Goal: Transaction & Acquisition: Purchase product/service

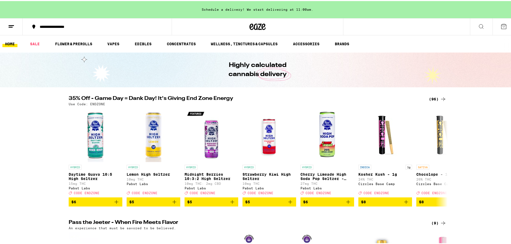
click at [434, 97] on div "(96)" at bounding box center [437, 98] width 17 height 6
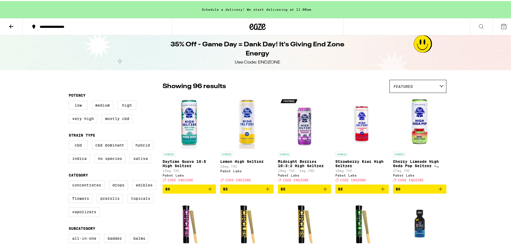
click at [324, 191] on icon "Add to bag" at bounding box center [325, 188] width 6 height 6
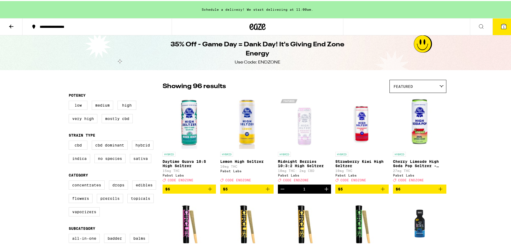
click at [324, 191] on icon "Increment" at bounding box center [326, 188] width 6 height 6
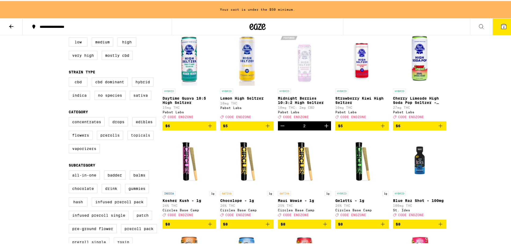
scroll to position [54, 0]
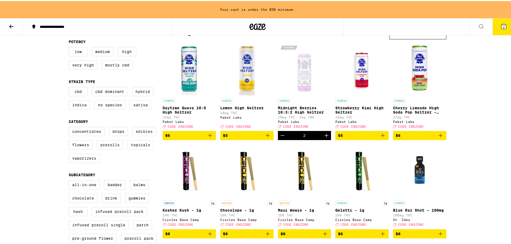
click at [136, 135] on label "Edibles" at bounding box center [144, 130] width 24 height 9
click at [70, 127] on input "Edibles" at bounding box center [70, 127] width 0 height 0
checkbox input "true"
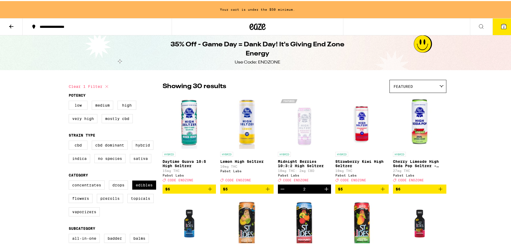
click at [13, 25] on icon at bounding box center [11, 26] width 4 height 4
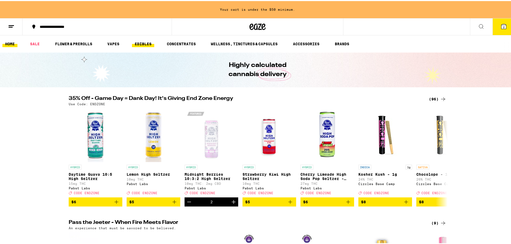
click at [147, 41] on link "EDIBLES" at bounding box center [143, 43] width 22 height 6
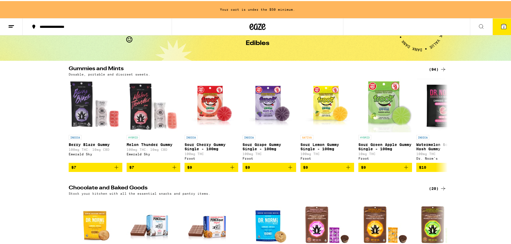
scroll to position [27, 0]
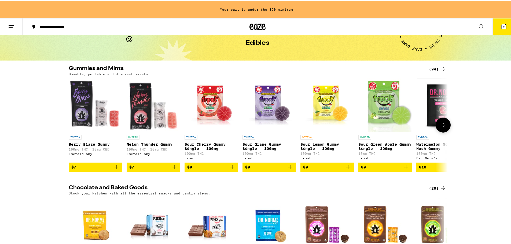
click at [444, 127] on icon at bounding box center [443, 124] width 6 height 6
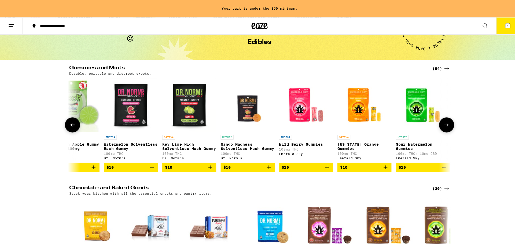
scroll to position [0, 319]
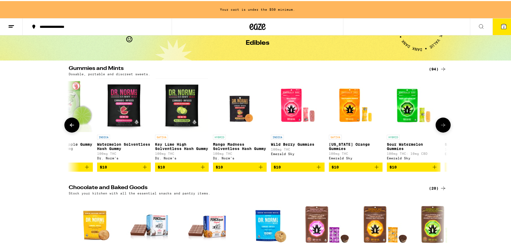
click at [142, 169] on icon "Add to bag" at bounding box center [145, 166] width 6 height 6
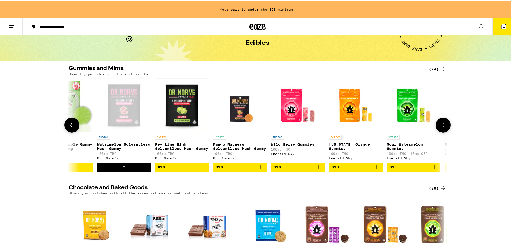
click at [258, 169] on icon "Add to bag" at bounding box center [260, 166] width 6 height 6
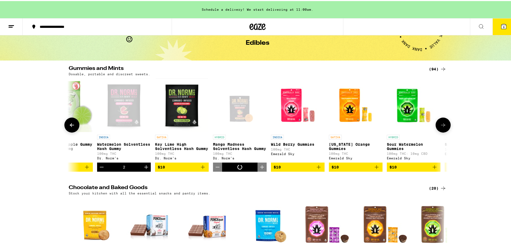
click at [259, 169] on icon "Increment" at bounding box center [262, 166] width 6 height 6
click at [500, 18] on button "7" at bounding box center [503, 25] width 23 height 17
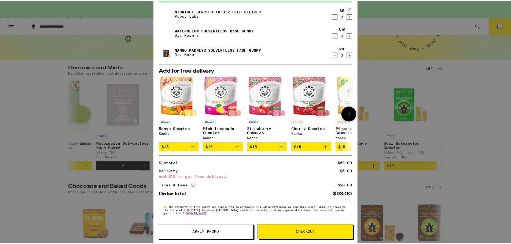
scroll to position [35, 0]
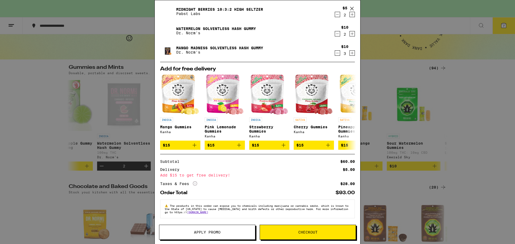
click at [20, 130] on div "Your Cart Schedule a delivery! We start delivering at 11:00am. Midnight Berries…" at bounding box center [257, 122] width 515 height 244
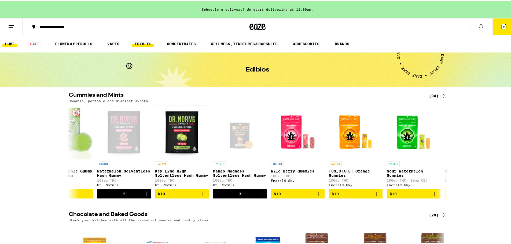
click at [13, 44] on link "HOME" at bounding box center [9, 43] width 15 height 6
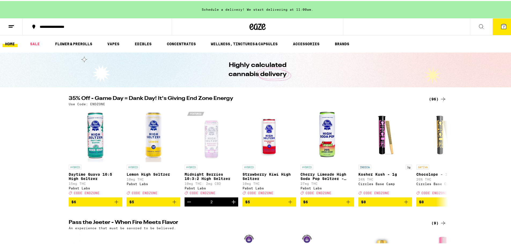
click at [501, 28] on icon at bounding box center [503, 25] width 6 height 6
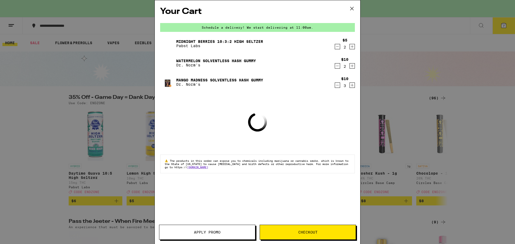
click at [228, 235] on button "Apply Promo" at bounding box center [207, 232] width 96 height 15
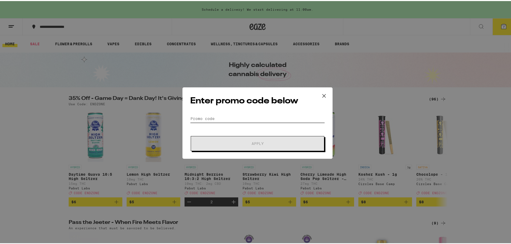
click at [219, 116] on input "Promo Code" at bounding box center [257, 118] width 135 height 8
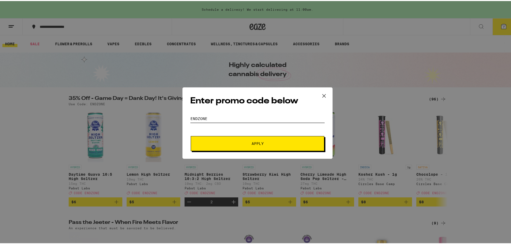
type input "endzone"
click at [259, 141] on span "Apply" at bounding box center [258, 143] width 12 height 4
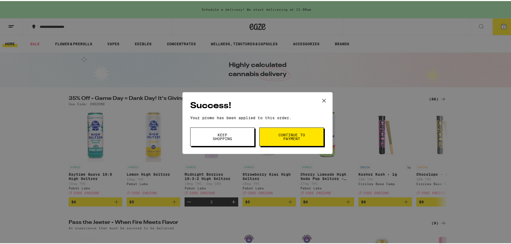
click at [286, 139] on span "Continue to payment" at bounding box center [291, 136] width 27 height 8
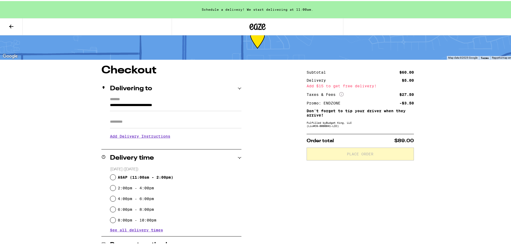
scroll to position [27, 0]
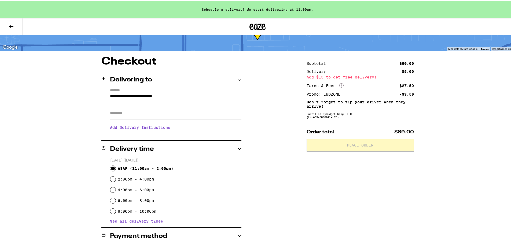
click at [113, 167] on input "ASAP ( 11:00am - 2:00pm )" at bounding box center [112, 167] width 5 height 5
radio input "true"
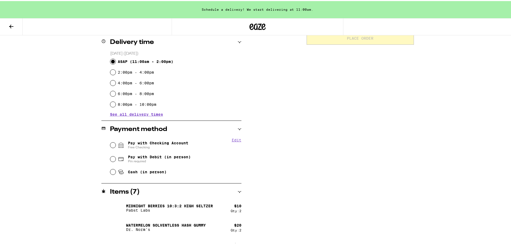
scroll to position [134, 0]
click at [112, 145] on input "Pay with Checking Account Free Checking" at bounding box center [112, 143] width 5 height 5
radio input "true"
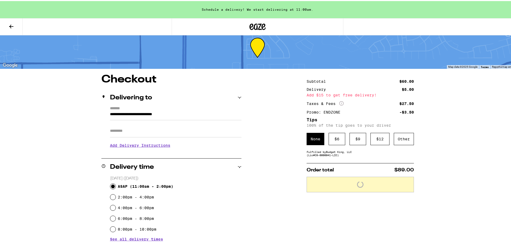
scroll to position [0, 0]
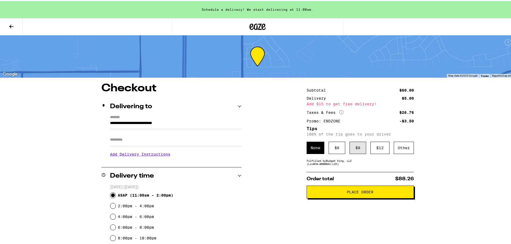
click at [349, 151] on div "$ 9" at bounding box center [357, 147] width 17 height 12
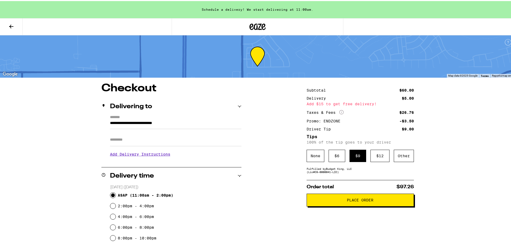
click at [367, 204] on button "Place Order" at bounding box center [360, 199] width 107 height 13
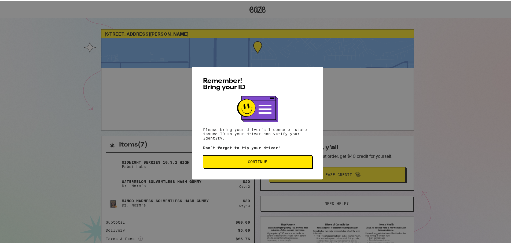
click at [266, 158] on button "Continue" at bounding box center [257, 160] width 109 height 13
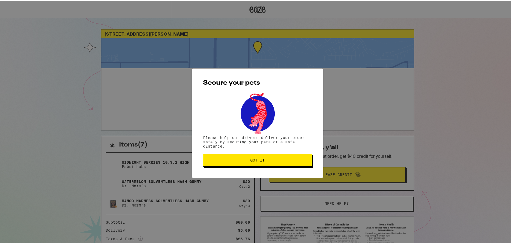
click at [266, 158] on span "Got it" at bounding box center [258, 159] width 100 height 4
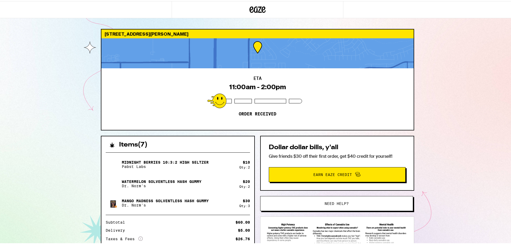
drag, startPoint x: 71, startPoint y: 24, endPoint x: 71, endPoint y: 34, distance: 9.7
click at [69, 31] on div "740 Bridgestone Dr Lincoln 95648 ETA 11:00am - 2:00pm Order received Items ( 7 …" at bounding box center [257, 149] width 515 height 299
